Goal: Obtain resource: Obtain resource

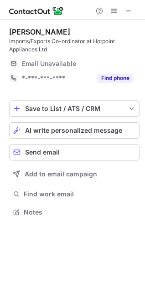
scroll to position [205, 145]
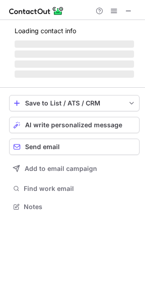
scroll to position [4, 4]
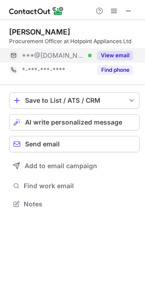
click at [108, 58] on button "View email" at bounding box center [115, 55] width 36 height 9
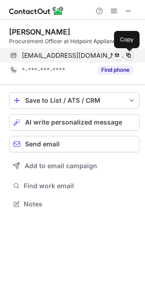
click at [127, 59] on button at bounding box center [128, 55] width 9 height 9
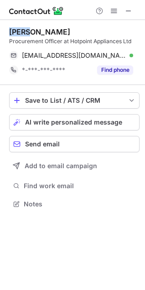
drag, startPoint x: 27, startPoint y: 31, endPoint x: 10, endPoint y: 32, distance: 16.4
click at [10, 32] on div "Jigna Vadgama" at bounding box center [39, 31] width 61 height 9
copy div "Jigna"
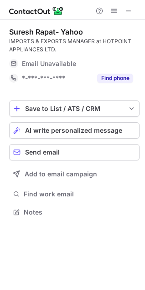
scroll to position [205, 145]
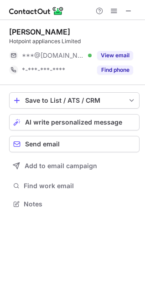
scroll to position [4, 4]
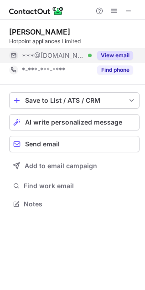
click at [115, 55] on button "View email" at bounding box center [115, 55] width 36 height 9
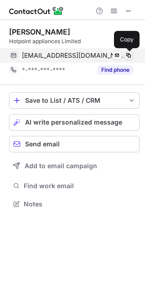
click at [130, 57] on span at bounding box center [128, 55] width 7 height 7
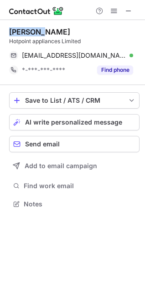
drag, startPoint x: 37, startPoint y: 31, endPoint x: 10, endPoint y: 33, distance: 26.4
click at [10, 33] on div "Roseline Kemunto" at bounding box center [39, 31] width 61 height 9
copy div "Roseline"
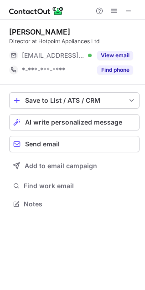
scroll to position [4, 4]
drag, startPoint x: 47, startPoint y: 30, endPoint x: 20, endPoint y: 31, distance: 26.8
click at [20, 31] on div "[PERSON_NAME]" at bounding box center [39, 31] width 61 height 9
click at [36, 33] on div "[PERSON_NAME]" at bounding box center [39, 31] width 61 height 9
drag, startPoint x: 48, startPoint y: 30, endPoint x: 11, endPoint y: 31, distance: 36.8
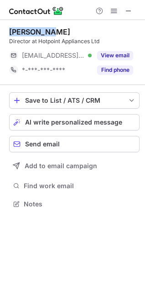
click at [11, 31] on div "[PERSON_NAME]" at bounding box center [39, 31] width 61 height 9
copy div "[PERSON_NAME]"
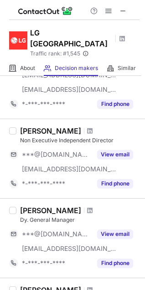
scroll to position [136, 0]
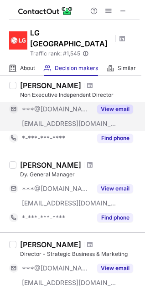
click at [121, 105] on button "View email" at bounding box center [115, 109] width 36 height 9
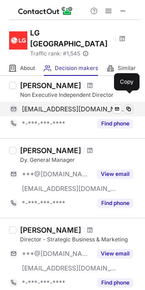
click at [128, 105] on span at bounding box center [128, 108] width 7 height 7
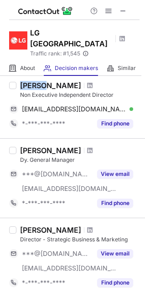
drag, startPoint x: 47, startPoint y: 75, endPoint x: 20, endPoint y: 74, distance: 26.8
click at [20, 81] on div "[PERSON_NAME]" at bounding box center [50, 85] width 61 height 9
copy div "Ramesh"
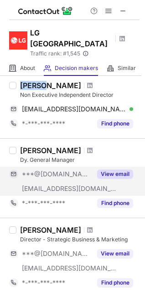
click at [115, 170] on button "View email" at bounding box center [115, 174] width 36 height 9
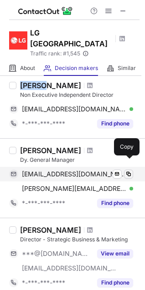
click at [125, 170] on span at bounding box center [128, 173] width 7 height 7
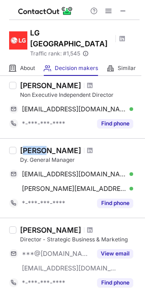
drag, startPoint x: 47, startPoint y: 139, endPoint x: 28, endPoint y: 138, distance: 19.1
click at [28, 146] on div "Manjeet Singh Chawla" at bounding box center [50, 150] width 61 height 9
click at [41, 146] on div "Manjeet Singh Chawla" at bounding box center [50, 150] width 61 height 9
click at [48, 146] on div "Manjeet Singh Chawla" at bounding box center [50, 150] width 61 height 9
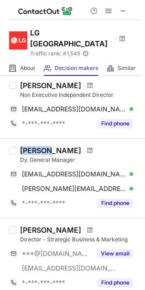
drag, startPoint x: 48, startPoint y: 138, endPoint x: 23, endPoint y: 138, distance: 25.0
click at [23, 146] on div "Manjeet Singh Chawla" at bounding box center [50, 150] width 61 height 9
copy div "Manjeet"
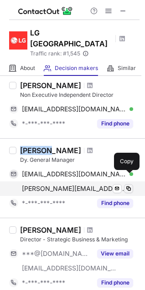
click at [127, 185] on span at bounding box center [128, 188] width 7 height 7
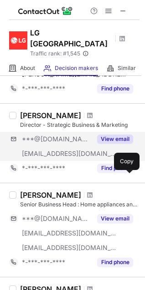
scroll to position [273, 0]
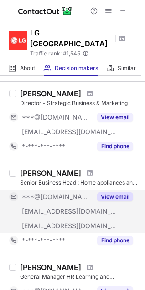
click at [112, 192] on button "View email" at bounding box center [115, 196] width 36 height 9
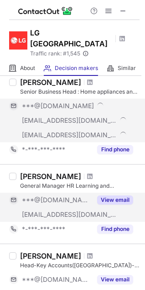
scroll to position [318, 0]
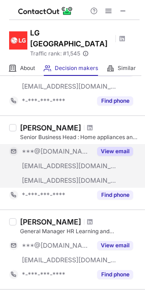
click at [106, 147] on button "View email" at bounding box center [115, 151] width 36 height 9
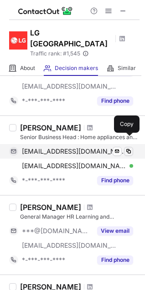
click at [127, 148] on span at bounding box center [128, 151] width 7 height 7
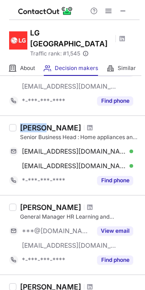
drag, startPoint x: 43, startPoint y: 118, endPoint x: 22, endPoint y: 116, distance: 21.0
click at [22, 123] on div "Sanjay Chitkara" at bounding box center [50, 127] width 61 height 9
copy div "Sanjay"
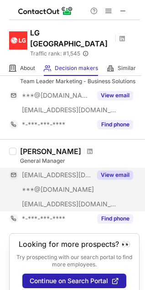
scroll to position [700, 0]
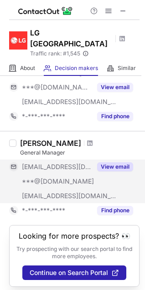
click at [116, 162] on button "View email" at bounding box center [115, 166] width 36 height 9
